Goal: Use online tool/utility: Use online tool/utility

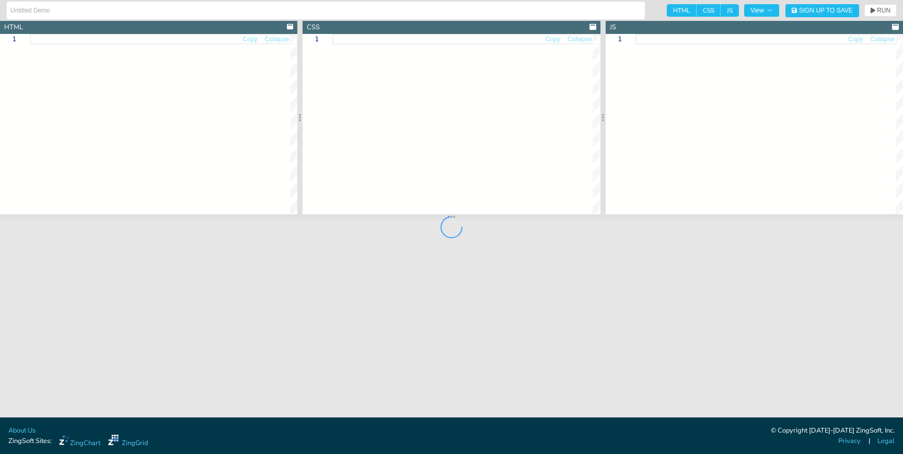
type input "UpdateRow()"
type textarea "<!DOCTYPE html> <html> <head> <meta charset="utf-8"> <title>ZingGrid: Simple Gr…"
type textarea ".zg-body { background:#e6e6e6; } #updateCell { border: 2px solid; width: 7rem; …"
type textarea "updateRow.addEventListener('click', () => { let zgRef = document.querySelector(…"
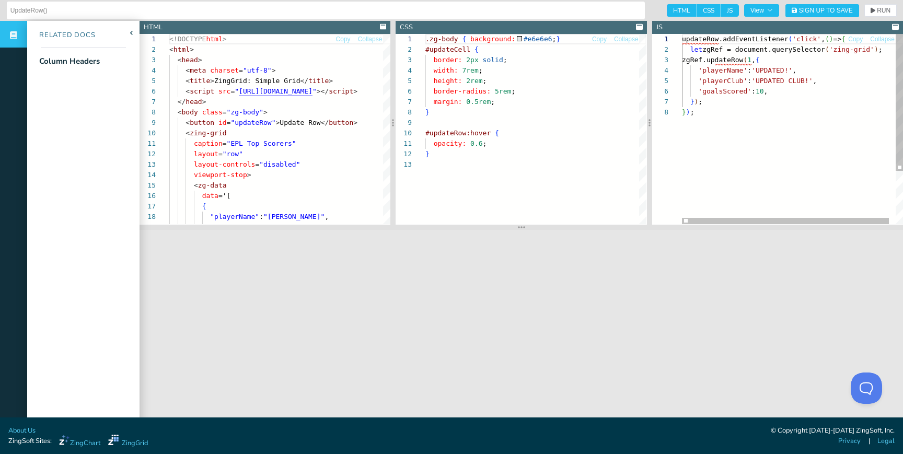
click at [722, 102] on div "updateRow.addEventListener ( 'click' , ( ) => { let zgRef = document.querySelec…" at bounding box center [796, 165] width 228 height 263
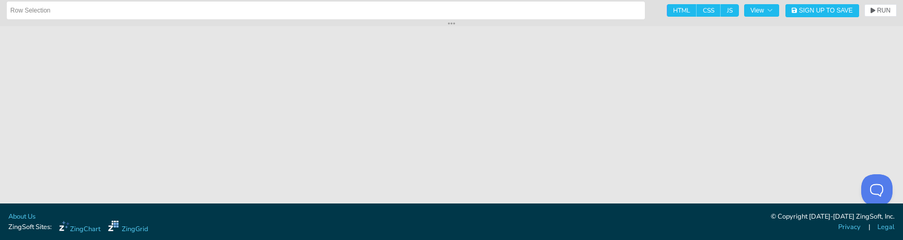
scroll to position [52, 0]
